Goal: Use online tool/utility: Utilize a website feature to perform a specific function

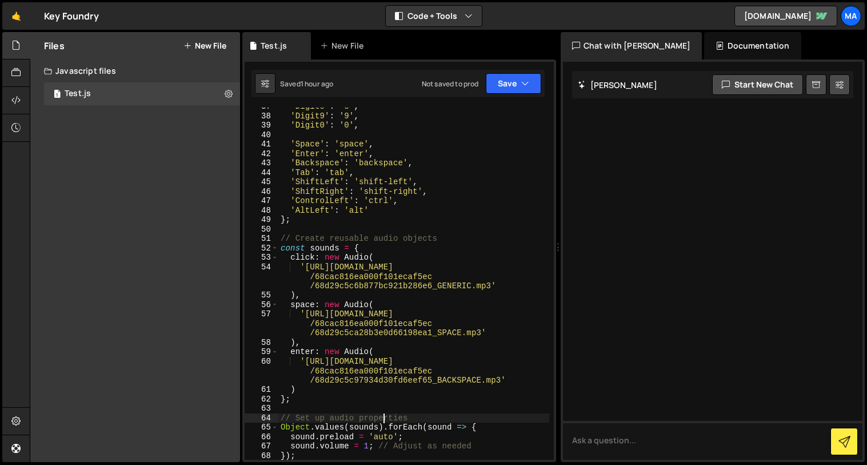
scroll to position [345, 0]
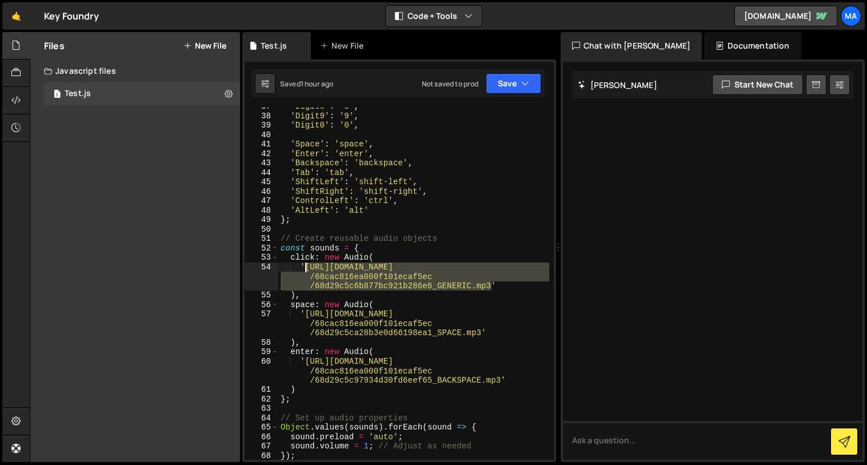
drag, startPoint x: 491, startPoint y: 282, endPoint x: 306, endPoint y: 271, distance: 185.5
click at [306, 271] on div "'Digit8' : '8' , 'Digit9' : '9' , 'Digit0' : '0' , 'Space' : 'space' , 'Enter' …" at bounding box center [413, 287] width 271 height 371
paste textarea "c52dc1fd081a5f1e761a_Generic%20(1)"
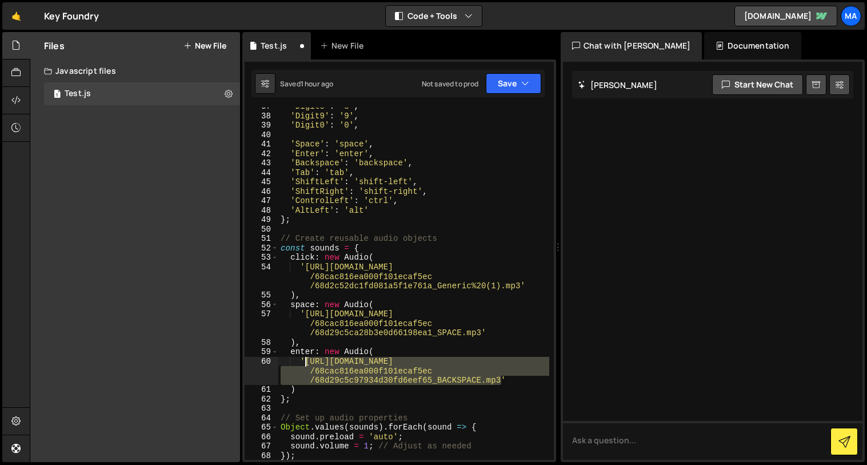
drag, startPoint x: 501, startPoint y: 379, endPoint x: 304, endPoint y: 363, distance: 197.7
click at [304, 363] on div "'Digit8' : '8' , 'Digit9' : '9' , 'Digit0' : '0' , 'Space' : 'space' , 'Enter' …" at bounding box center [413, 287] width 271 height 371
paste textarea "c52d26cad4947081e8ad_Backspace"
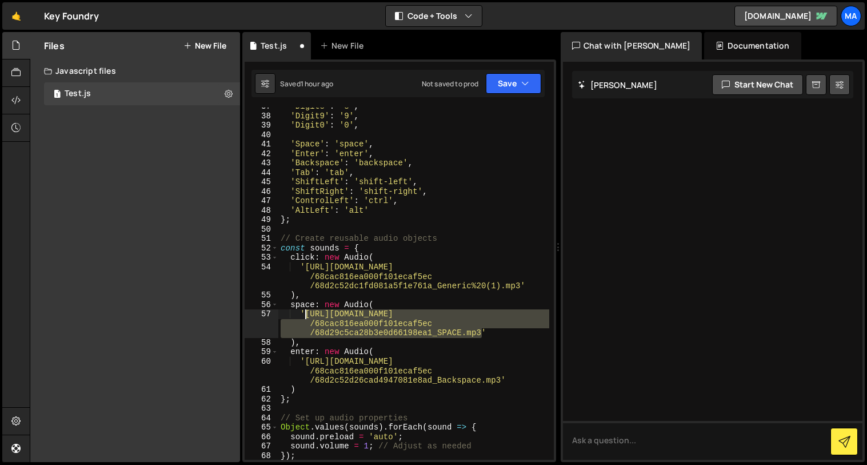
drag, startPoint x: 482, startPoint y: 330, endPoint x: 317, endPoint y: 315, distance: 165.7
click at [306, 317] on div "'Digit8' : '8' , 'Digit9' : '9' , 'Digit0' : '0' , 'Space' : 'space' , 'Enter' …" at bounding box center [413, 287] width 271 height 371
paste textarea "c52e2fd3a0783ce01128_Space"
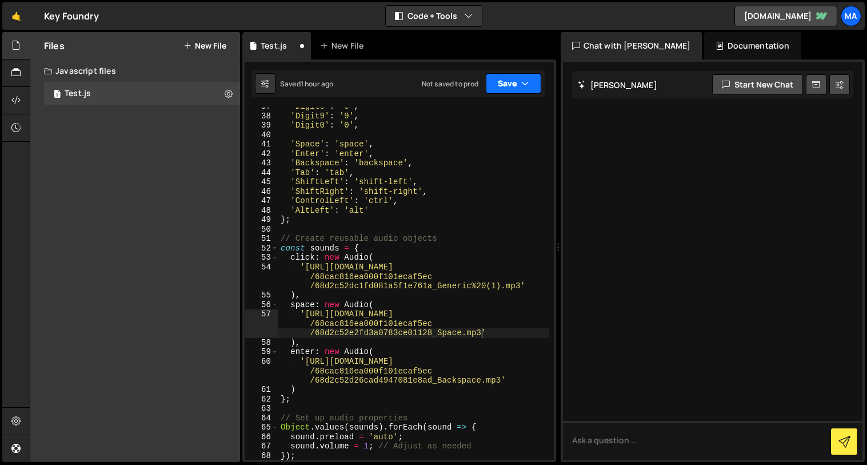
click at [514, 90] on button "Save" at bounding box center [513, 83] width 55 height 21
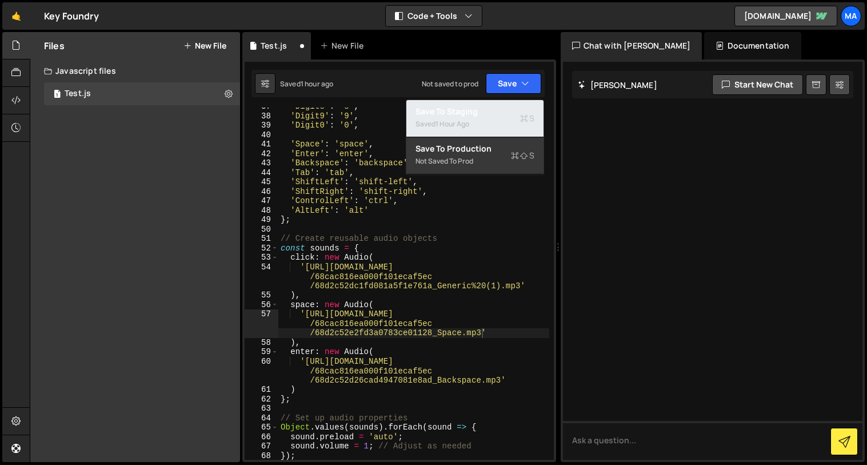
click at [470, 117] on div "Saved 1 hour ago" at bounding box center [474, 124] width 119 height 14
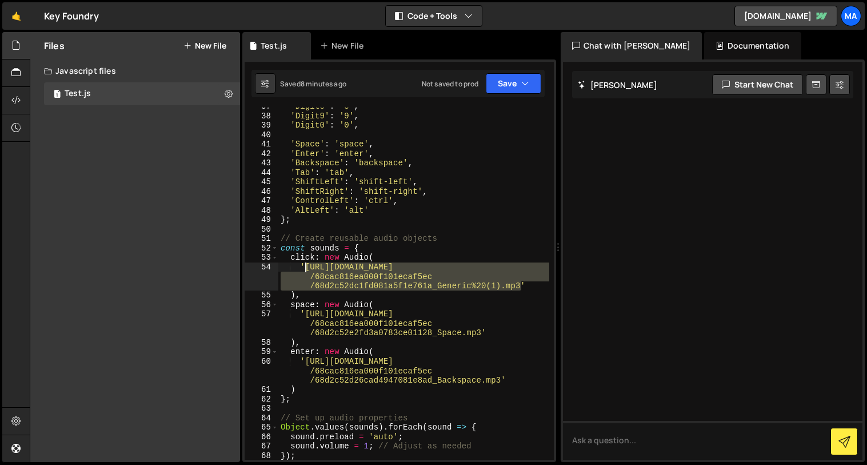
drag, startPoint x: 519, startPoint y: 283, endPoint x: 304, endPoint y: 269, distance: 215.9
click at [305, 269] on div "'Digit8' : '8' , 'Digit9' : '9' , 'Digit0' : '0' , 'Space' : 'space' , 'Enter' …" at bounding box center [413, 287] width 271 height 371
paste textarea "737f7fde453093c391f_Generic"
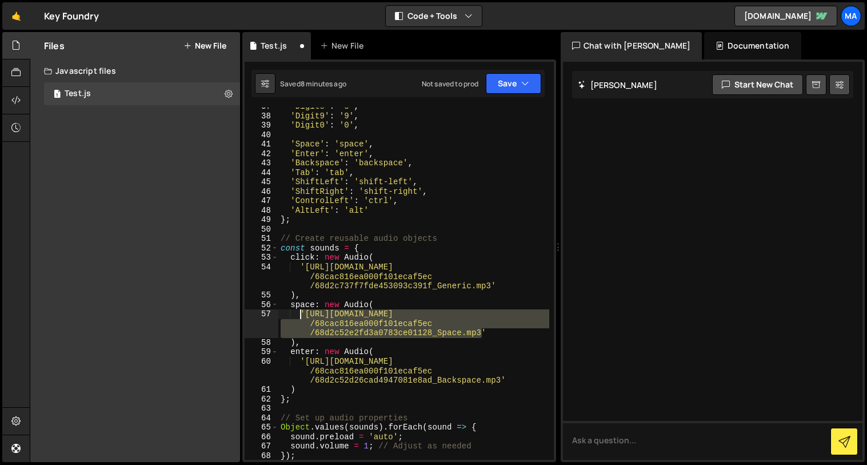
drag, startPoint x: 482, startPoint y: 333, endPoint x: 302, endPoint y: 315, distance: 180.9
click at [302, 315] on div "'Digit8' : '8' , 'Digit9' : '9' , 'Digit0' : '0' , 'Space' : 'space' , 'Enter' …" at bounding box center [413, 287] width 271 height 371
paste textarea "7372ac63cac553ae6d3"
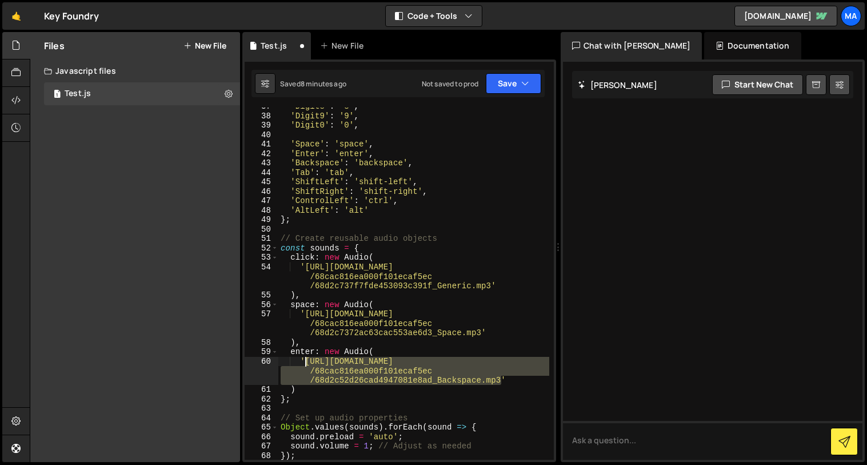
drag, startPoint x: 499, startPoint y: 382, endPoint x: 306, endPoint y: 359, distance: 195.0
click at [306, 359] on div "'Digit8' : '8' , 'Digit9' : '9' , 'Digit0' : '0' , 'Space' : 'space' , 'Enter' …" at bounding box center [413, 287] width 271 height 371
paste textarea "737512aa9d81ebc272c"
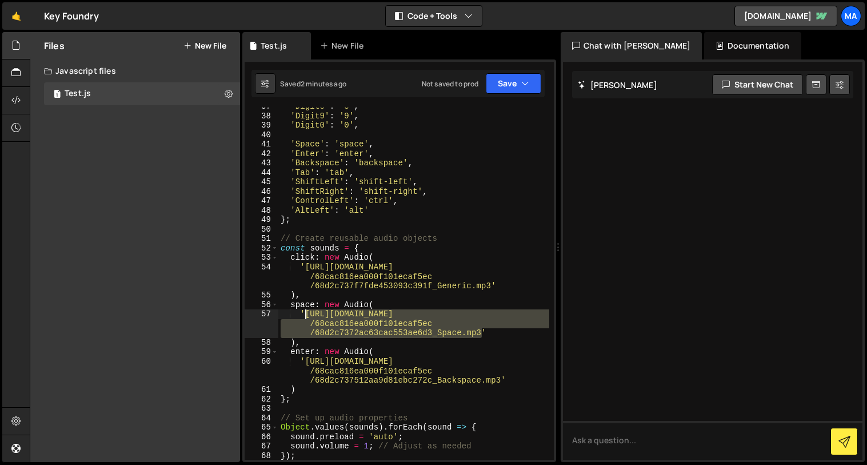
drag, startPoint x: 480, startPoint y: 333, endPoint x: 379, endPoint y: 319, distance: 101.6
click at [303, 317] on div "'Digit8' : '8' , 'Digit9' : '9' , 'Digit0' : '0' , 'Space' : 'space' , 'Enter' …" at bounding box center [413, 287] width 271 height 371
paste textarea "f73cb75f980c25dd6c"
type textarea "'[URL][DOMAIN_NAME]'"
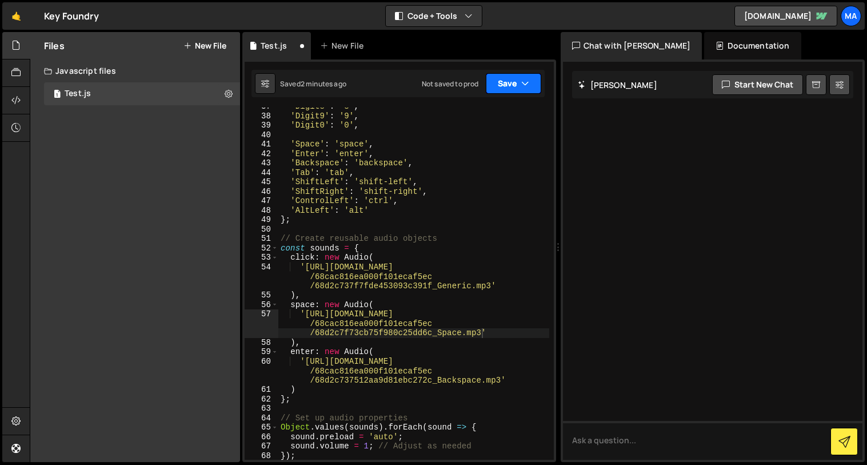
click at [507, 84] on button "Save" at bounding box center [513, 83] width 55 height 21
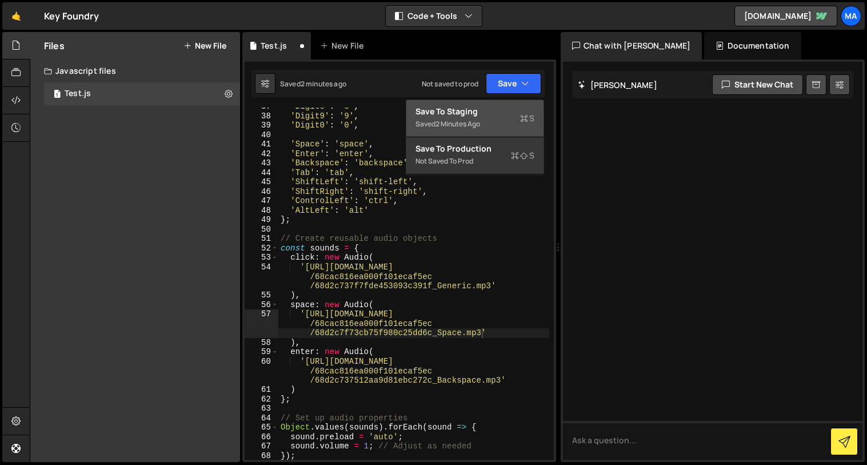
click at [463, 129] on div "Saved 2 minutes ago" at bounding box center [474, 124] width 119 height 14
